Goal: Information Seeking & Learning: Learn about a topic

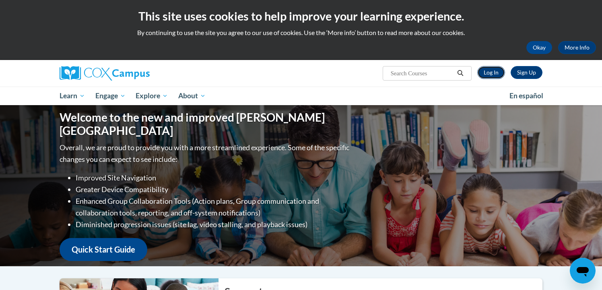
click at [496, 72] on link "Log In" at bounding box center [492, 72] width 28 height 13
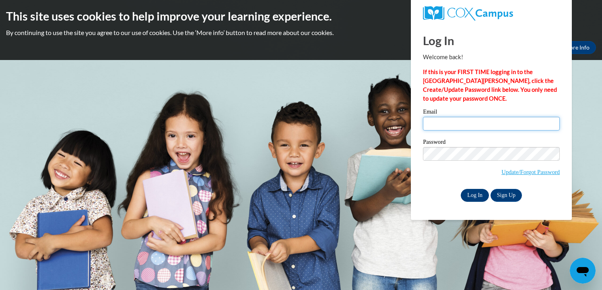
type input "phyllis.sano@k12.hi.us"
click at [477, 192] on input "Log In" at bounding box center [475, 195] width 28 height 13
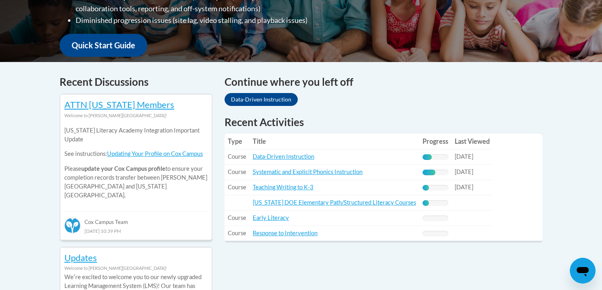
scroll to position [279, 0]
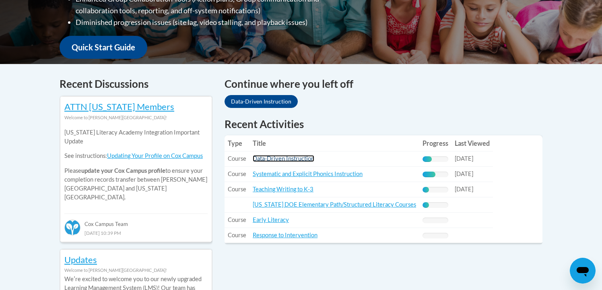
click at [296, 159] on link "Data-Driven Instruction" at bounding box center [284, 158] width 62 height 7
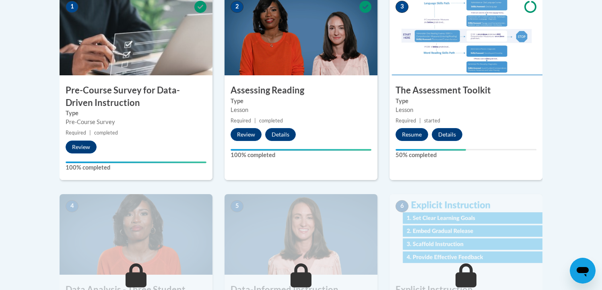
scroll to position [289, 0]
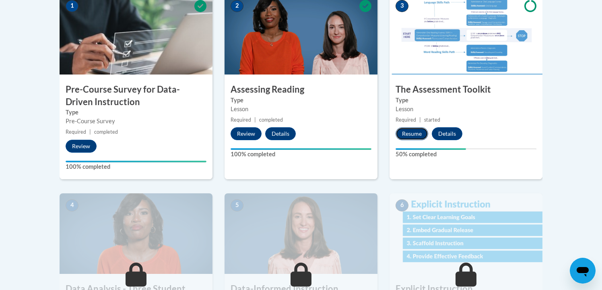
click at [420, 130] on button "Resume" at bounding box center [412, 133] width 33 height 13
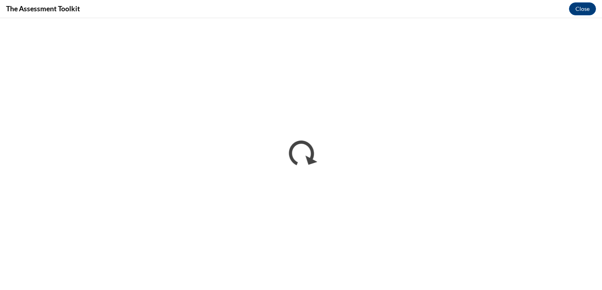
scroll to position [0, 0]
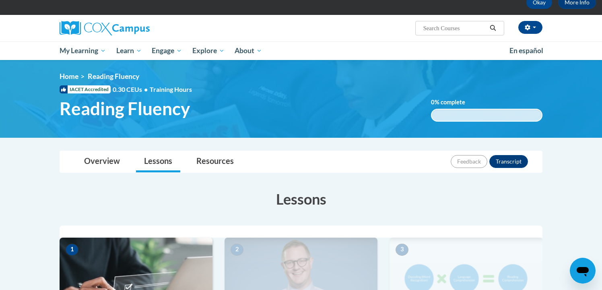
scroll to position [20, 0]
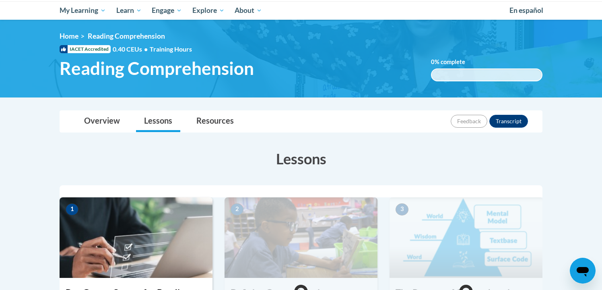
scroll to position [16, 0]
